Goal: Find specific page/section: Find specific page/section

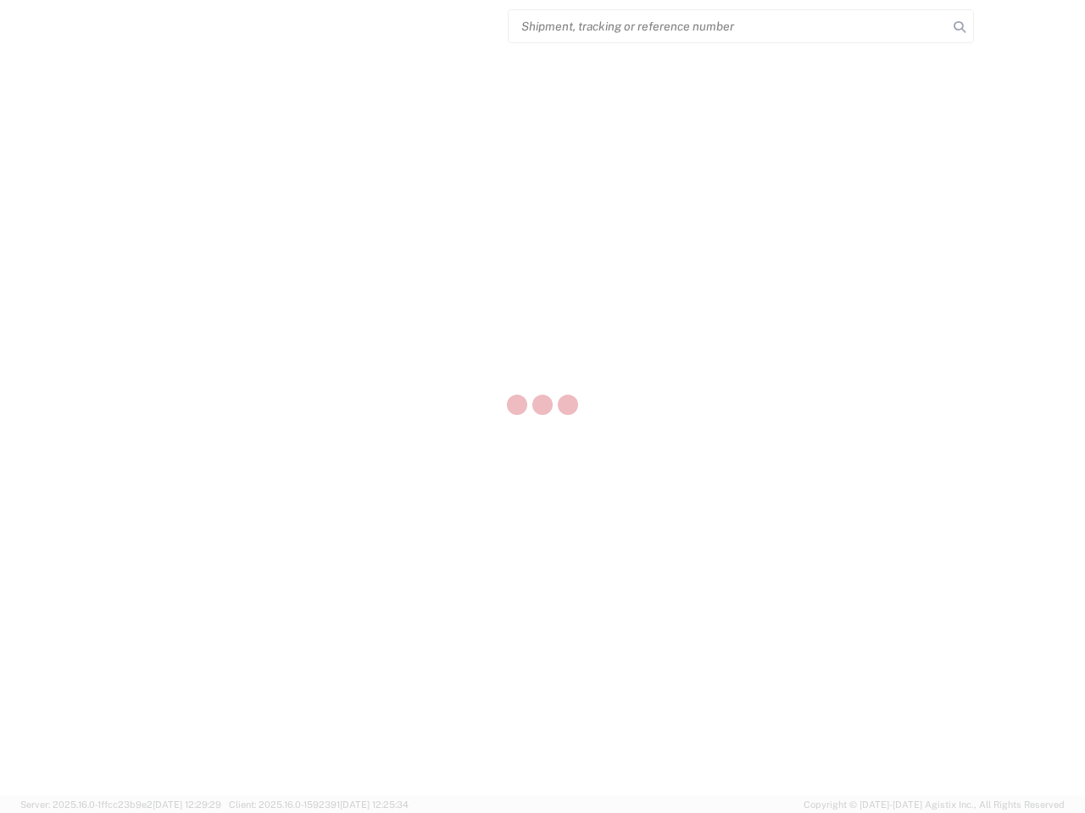
select select "US"
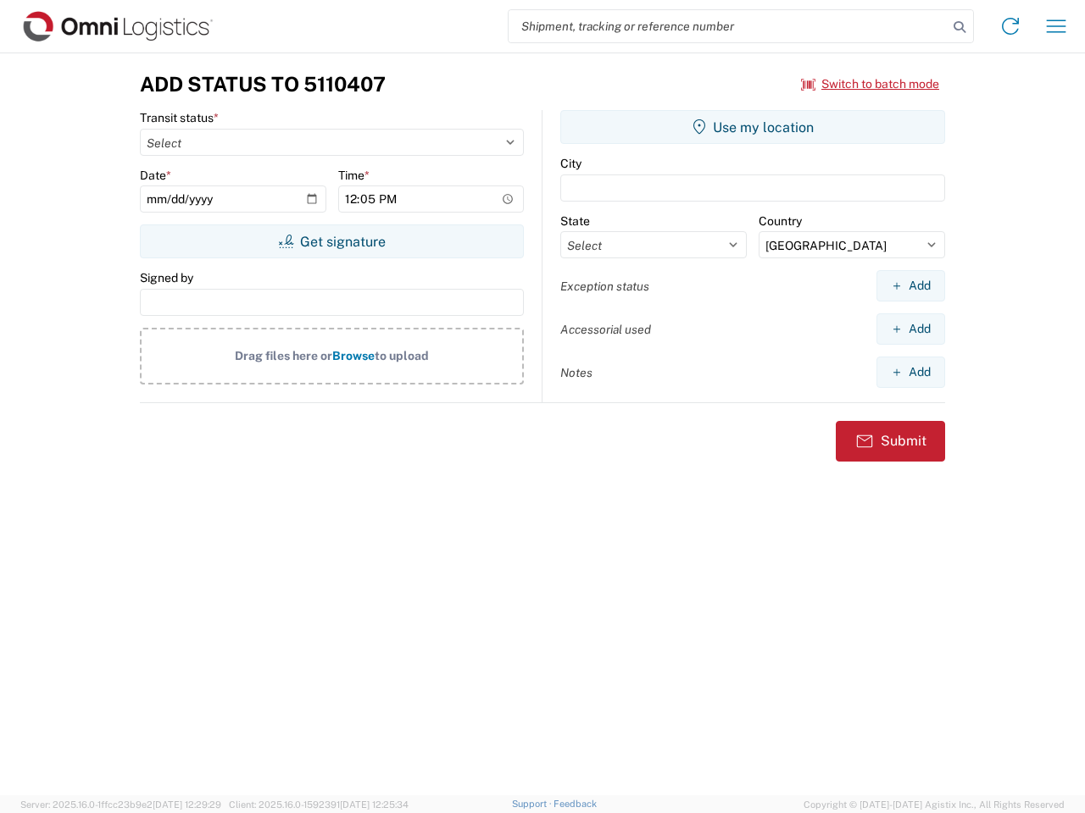
click at [728, 26] on input "search" at bounding box center [727, 26] width 439 height 32
click at [959, 27] on icon at bounding box center [959, 27] width 24 height 24
click at [1010, 26] on icon at bounding box center [1009, 26] width 27 height 27
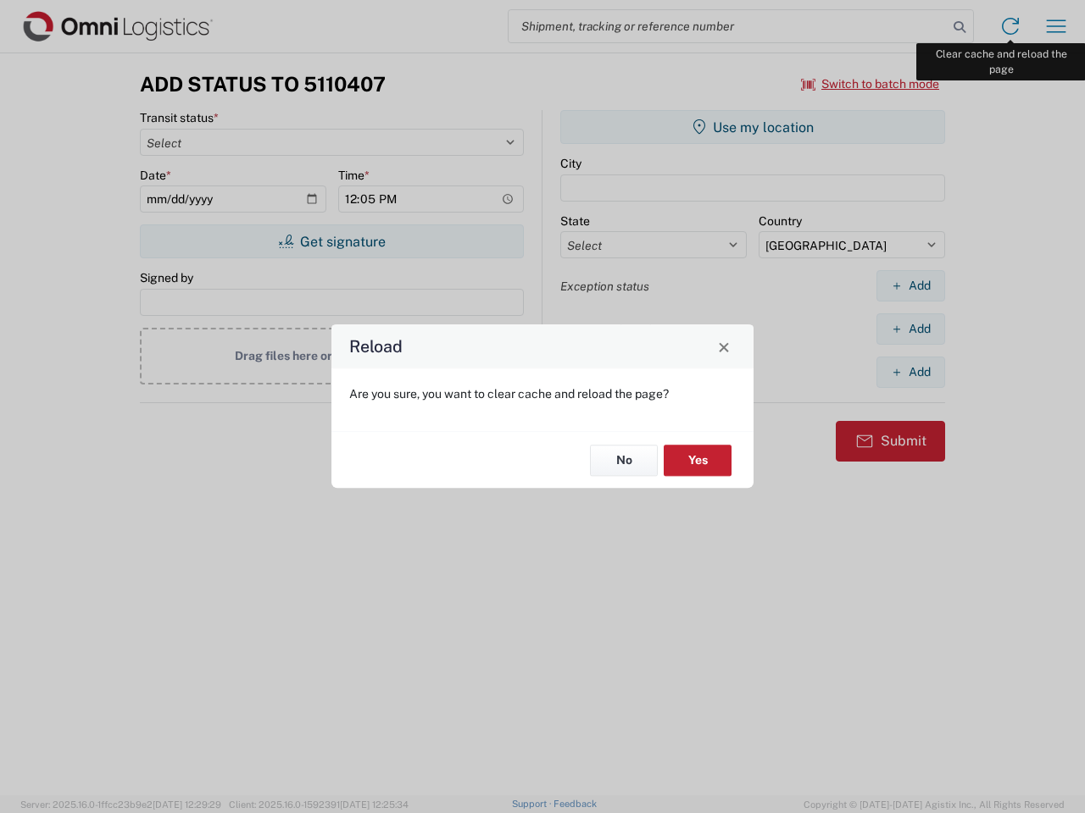
click at [1056, 26] on div "Reload Are you sure, you want to clear cache and reload the page? No Yes" at bounding box center [542, 406] width 1085 height 813
click at [870, 84] on div "Reload Are you sure, you want to clear cache and reload the page? No Yes" at bounding box center [542, 406] width 1085 height 813
click at [331, 241] on div "Reload Are you sure, you want to clear cache and reload the page? No Yes" at bounding box center [542, 406] width 1085 height 813
click at [752, 127] on div "Reload Are you sure, you want to clear cache and reload the page? No Yes" at bounding box center [542, 406] width 1085 height 813
click at [910, 286] on div "Reload Are you sure, you want to clear cache and reload the page? No Yes" at bounding box center [542, 406] width 1085 height 813
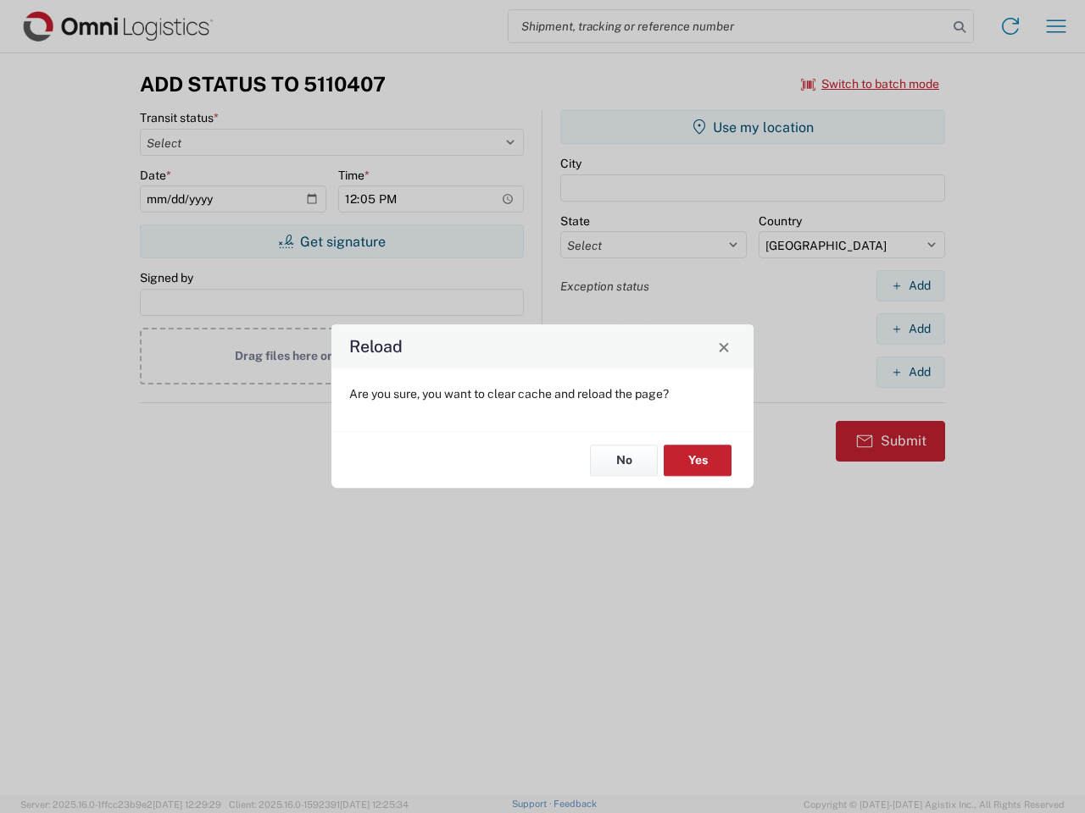
click at [910, 329] on div "Reload Are you sure, you want to clear cache and reload the page? No Yes" at bounding box center [542, 406] width 1085 height 813
click at [910, 372] on div "Reload Are you sure, you want to clear cache and reload the page? No Yes" at bounding box center [542, 406] width 1085 height 813
